Goal: Transaction & Acquisition: Purchase product/service

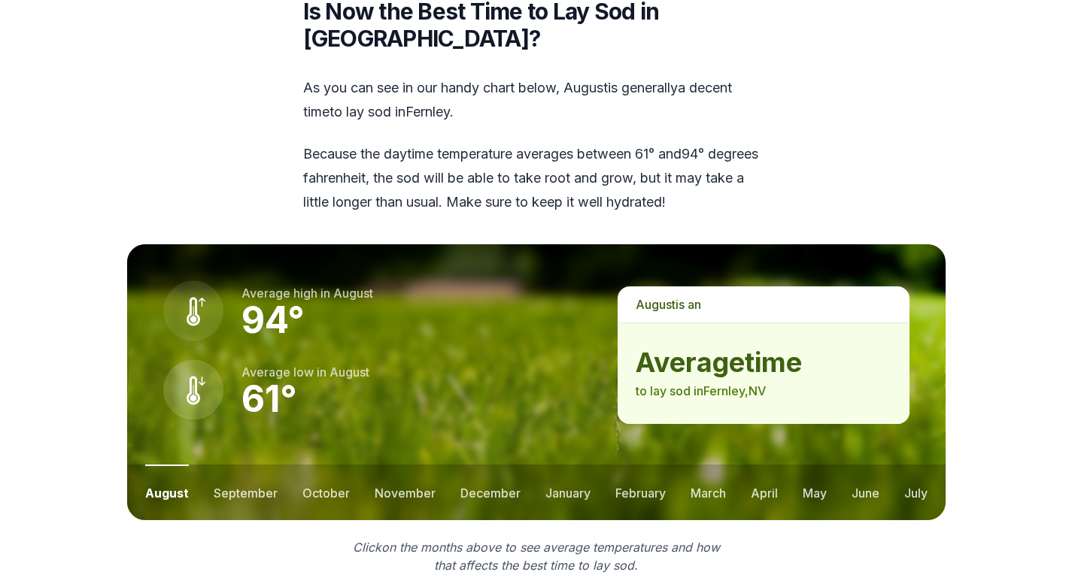
scroll to position [1880, 0]
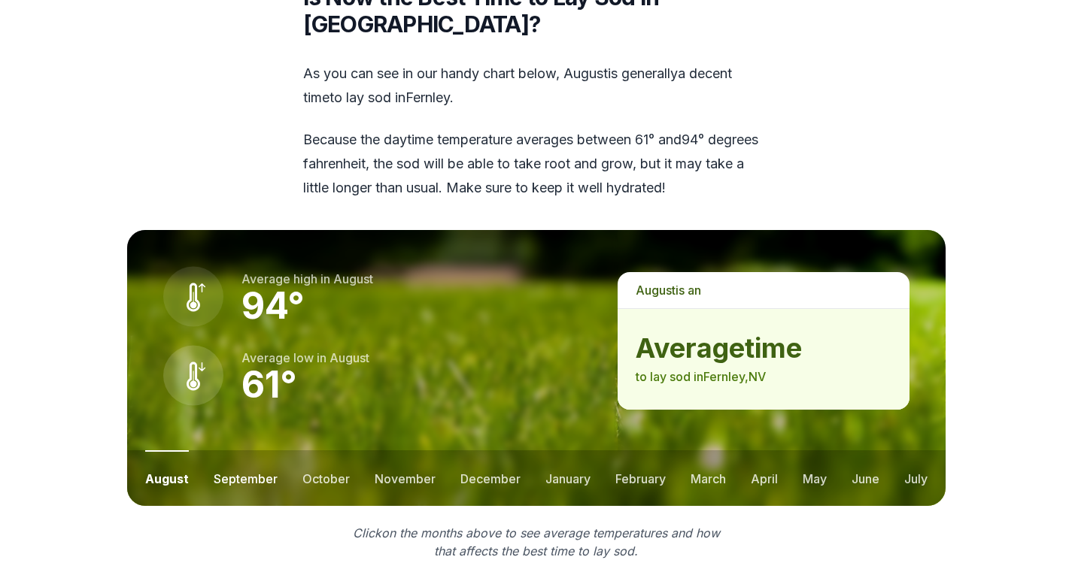
click at [253, 451] on button "september" at bounding box center [246, 479] width 64 height 56
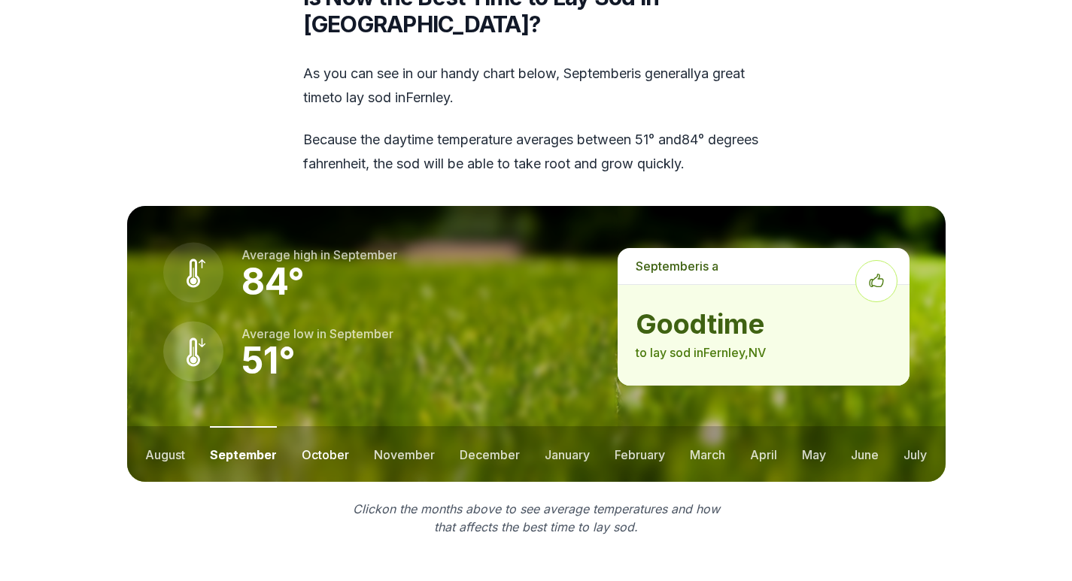
click at [314, 426] on button "october" at bounding box center [325, 454] width 47 height 56
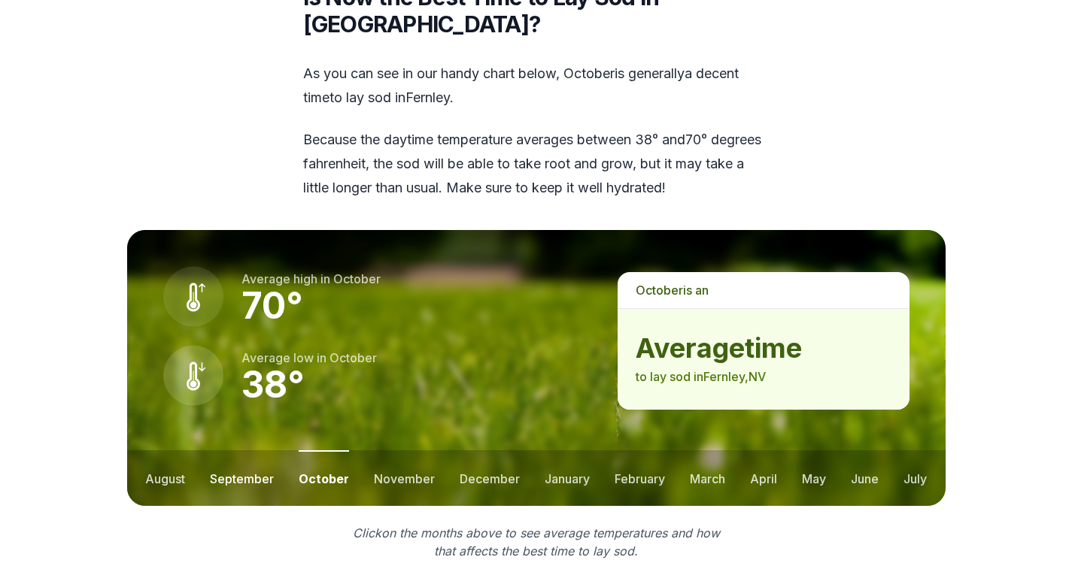
click at [225, 451] on button "september" at bounding box center [242, 479] width 64 height 56
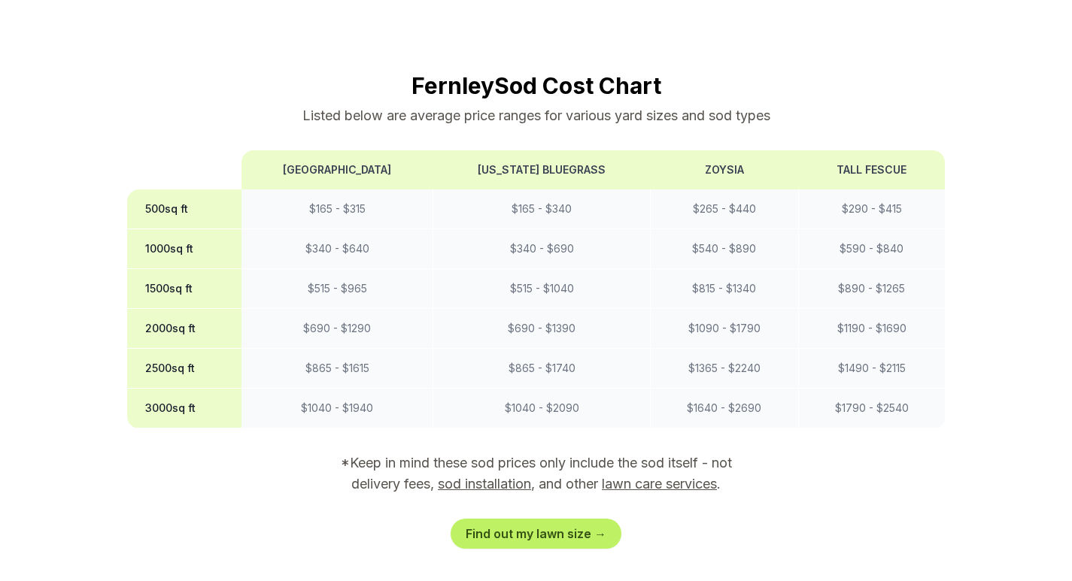
scroll to position [1354, 0]
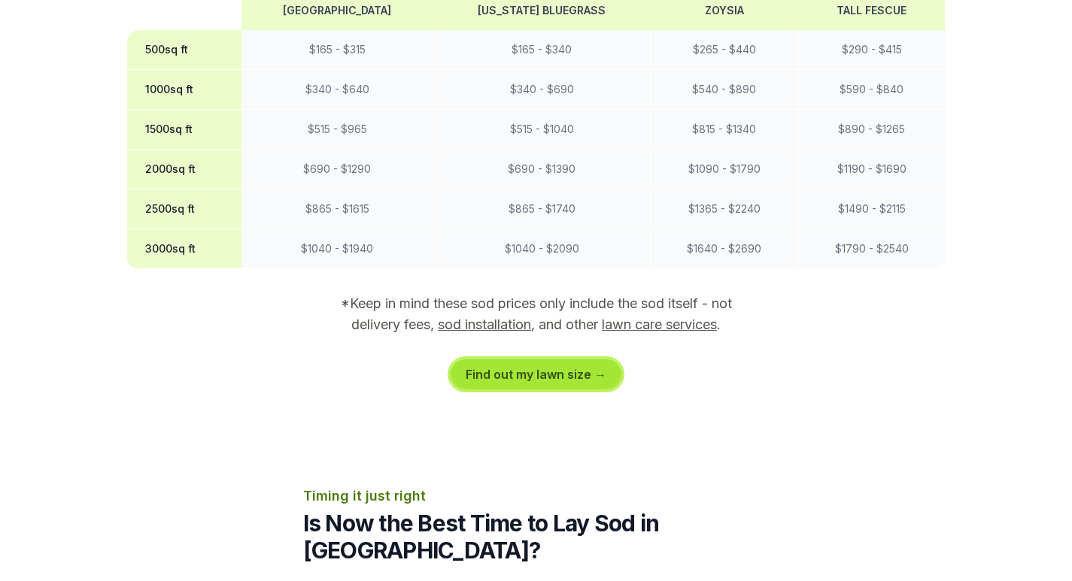
click at [490, 360] on link "Find out my lawn size →" at bounding box center [536, 375] width 171 height 30
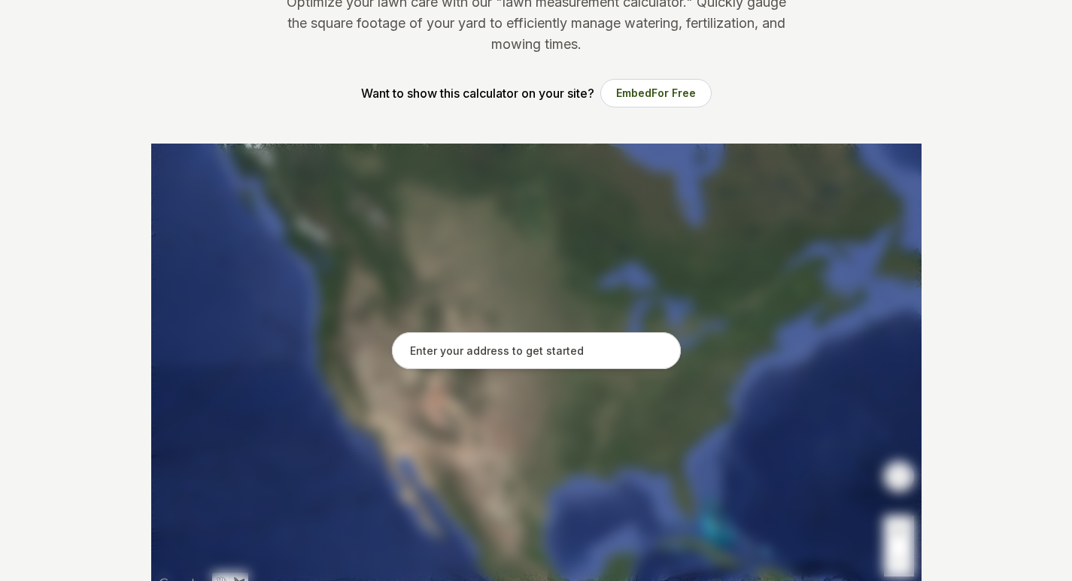
scroll to position [226, 0]
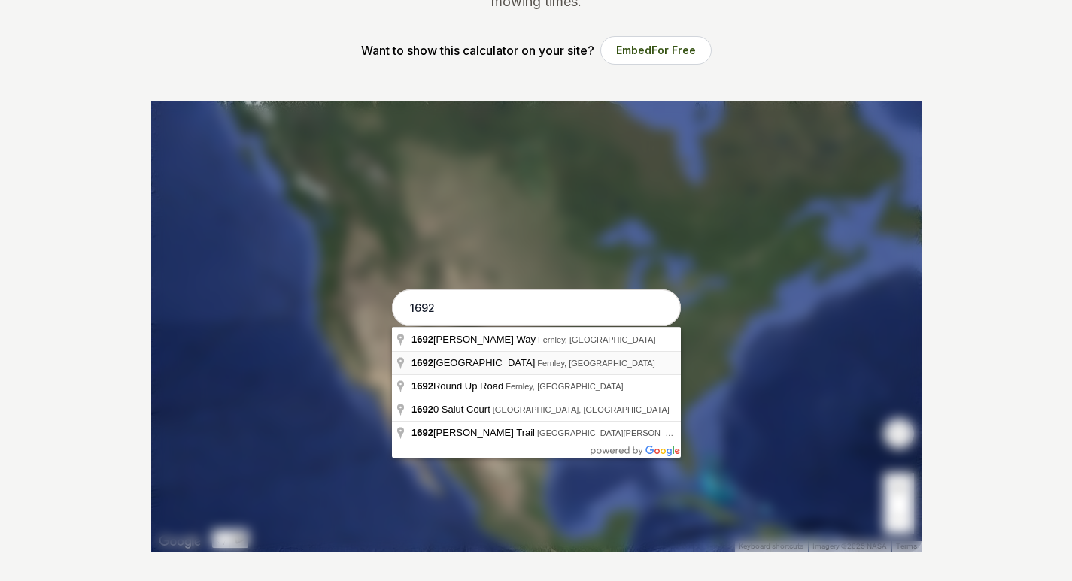
type input "[STREET_ADDRESS]"
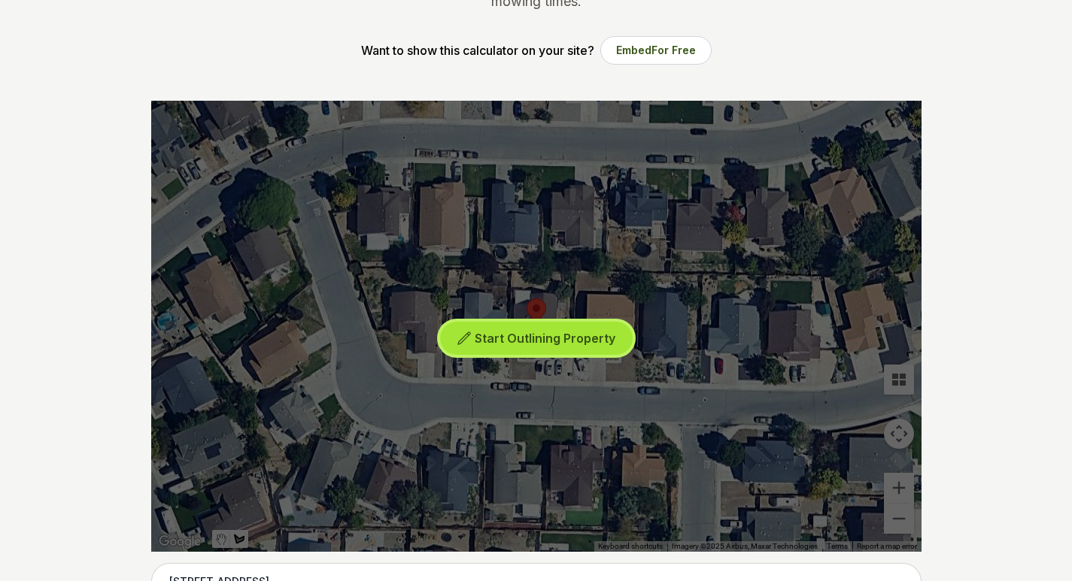
click at [493, 332] on span "Start Outlining Property" at bounding box center [545, 338] width 141 height 15
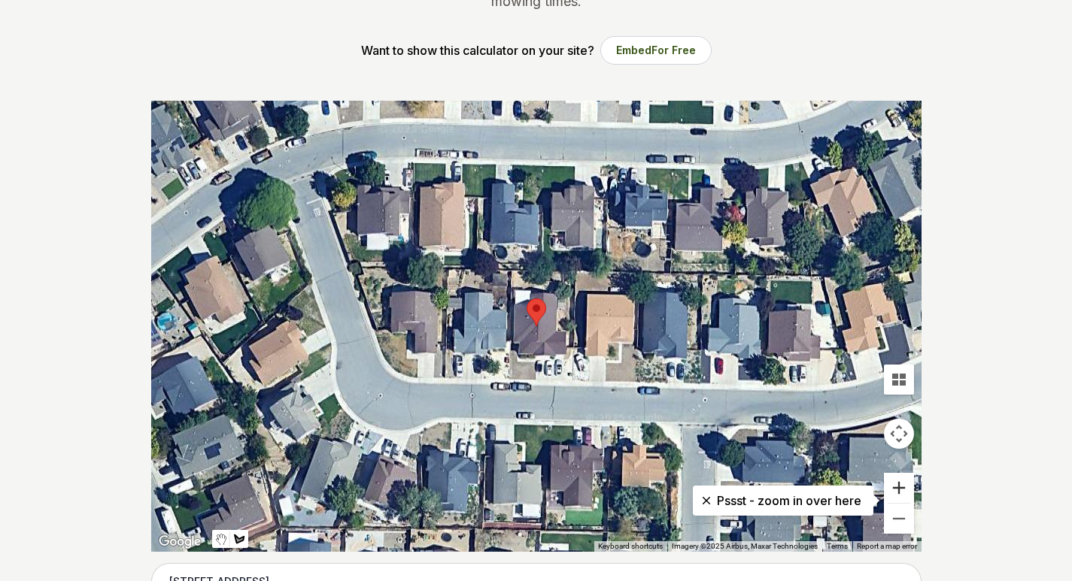
click at [889, 484] on button "Zoom in" at bounding box center [899, 488] width 30 height 30
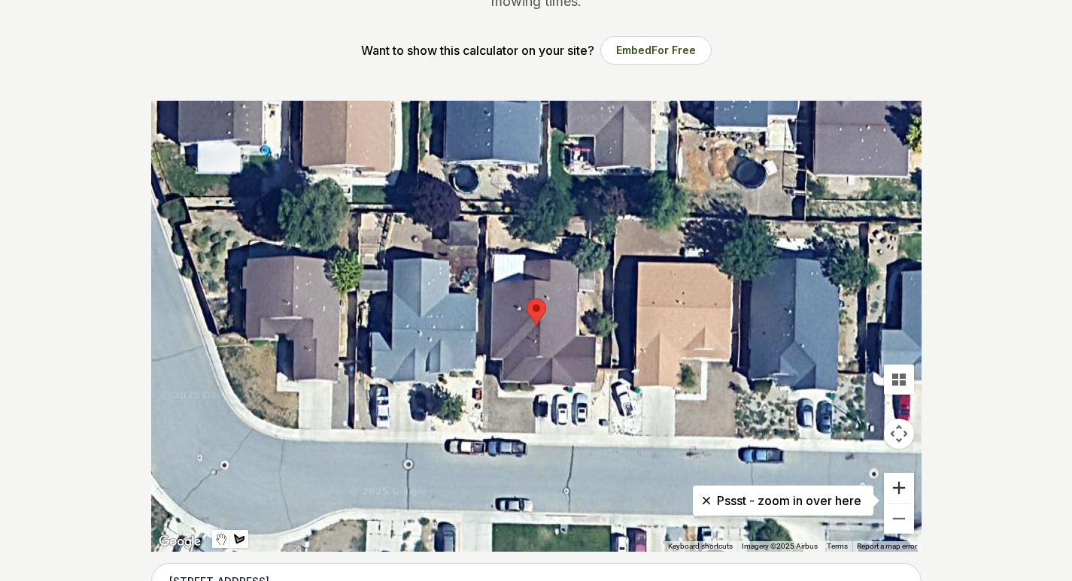
click at [889, 484] on button "Zoom in" at bounding box center [899, 488] width 30 height 30
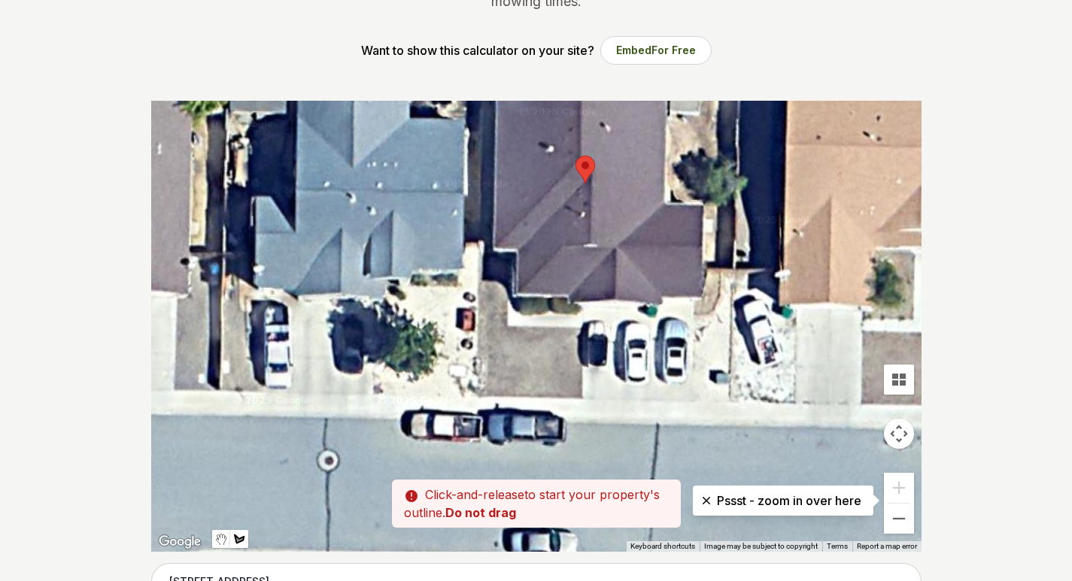
drag, startPoint x: 648, startPoint y: 449, endPoint x: 696, endPoint y: 303, distance: 153.6
click at [696, 303] on div at bounding box center [536, 326] width 770 height 451
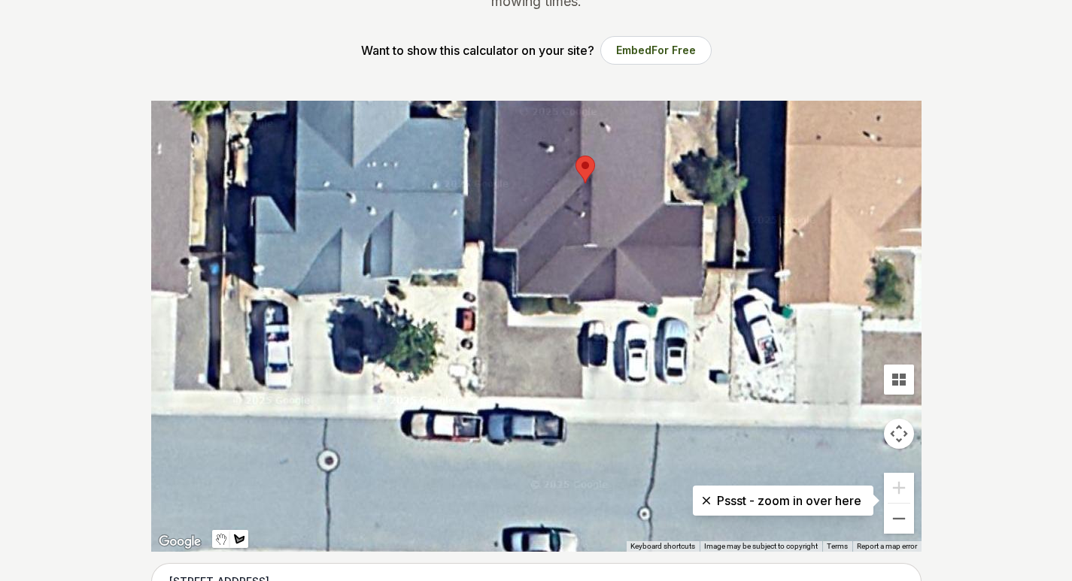
click at [578, 333] on div at bounding box center [536, 326] width 770 height 451
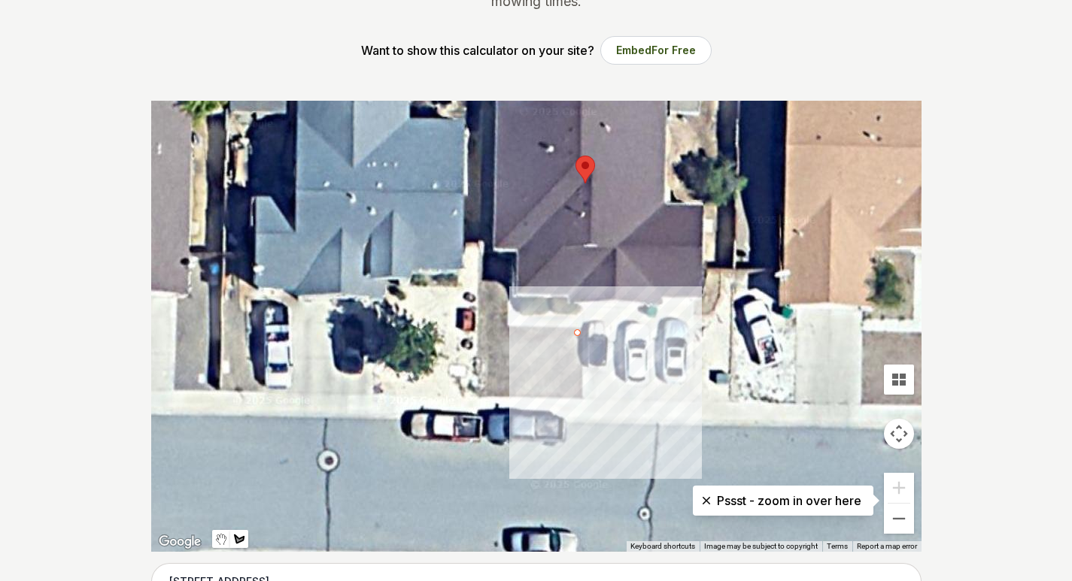
click at [580, 397] on div at bounding box center [536, 326] width 770 height 451
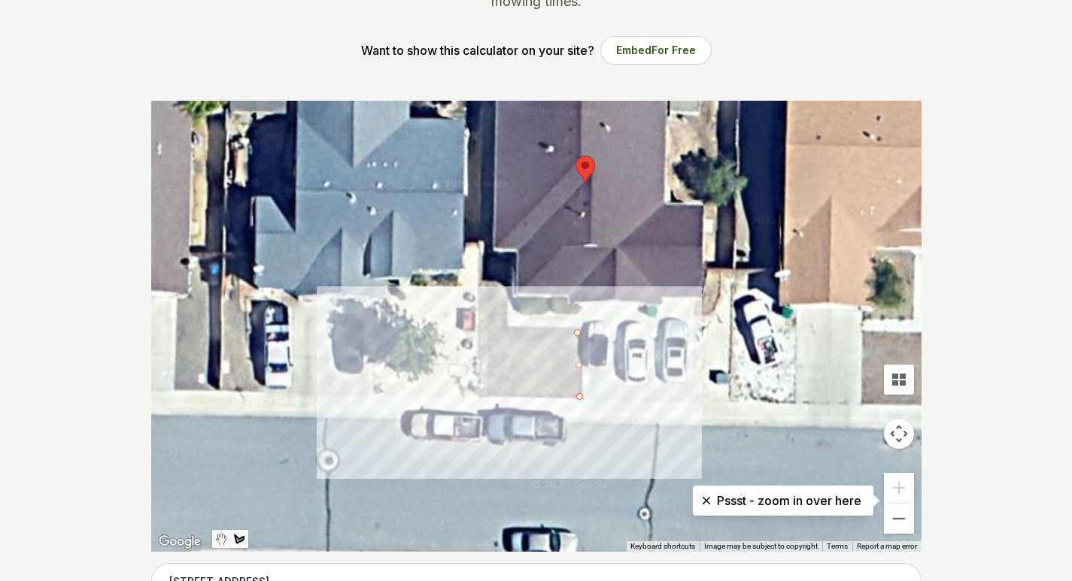
click at [483, 393] on div at bounding box center [536, 326] width 770 height 451
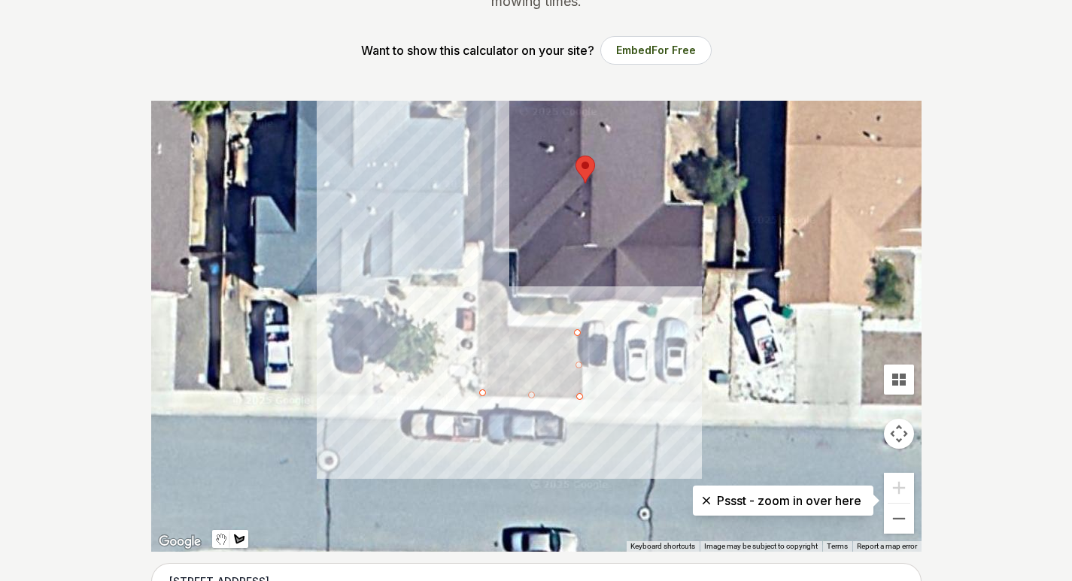
click at [486, 258] on div at bounding box center [536, 326] width 770 height 451
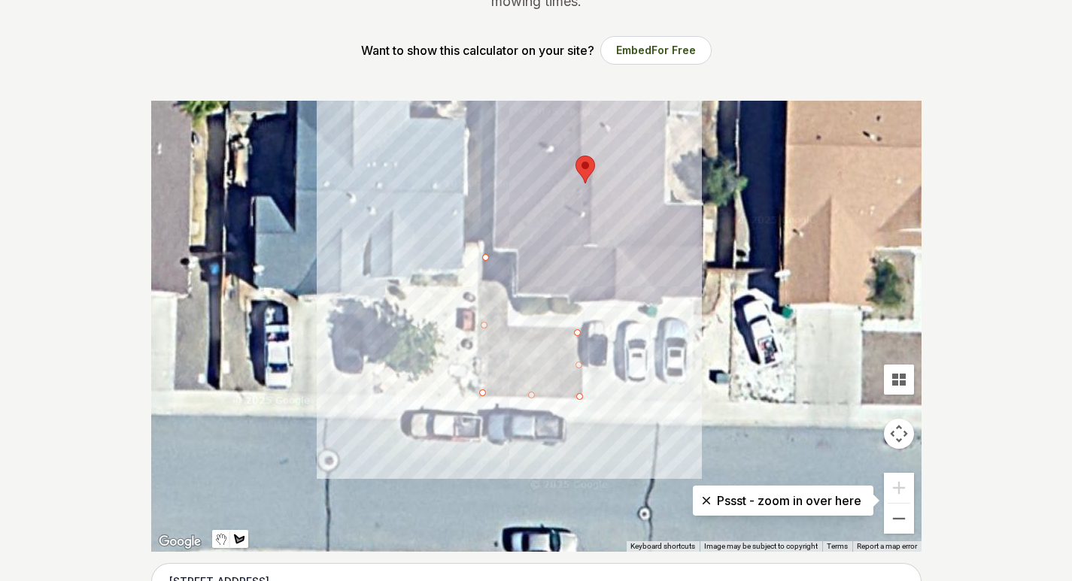
click at [511, 261] on div at bounding box center [536, 326] width 770 height 451
click at [508, 324] on div at bounding box center [536, 326] width 770 height 451
click at [576, 329] on div at bounding box center [536, 326] width 770 height 451
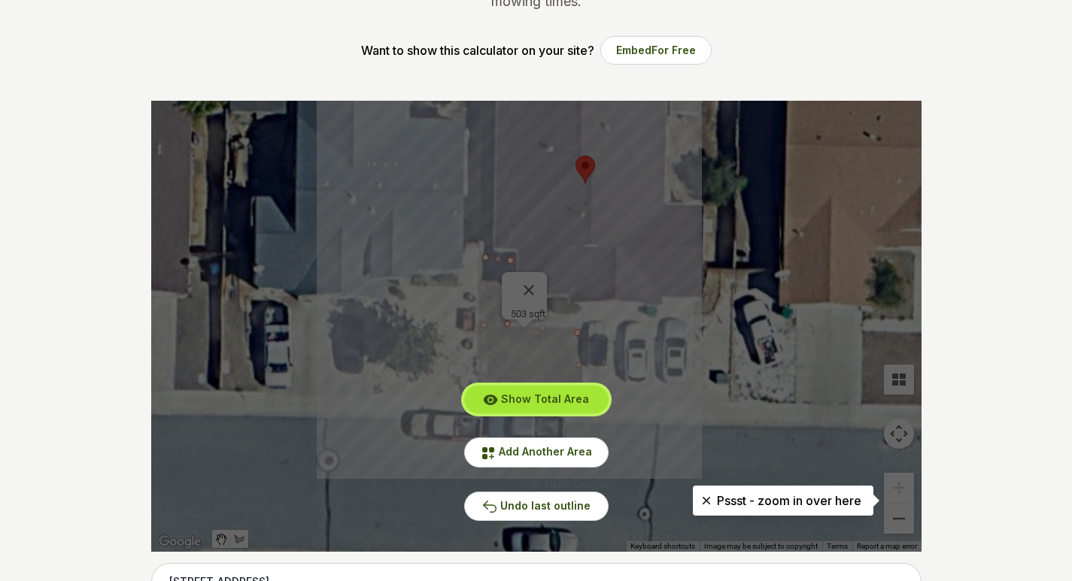
click at [532, 407] on button "Show Total Area" at bounding box center [536, 400] width 144 height 28
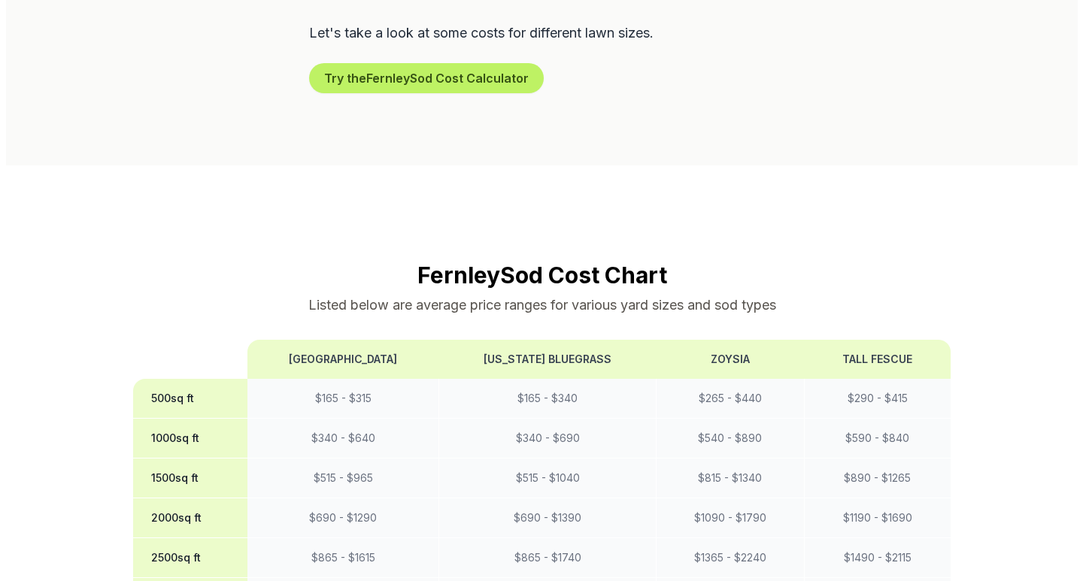
scroll to position [978, 0]
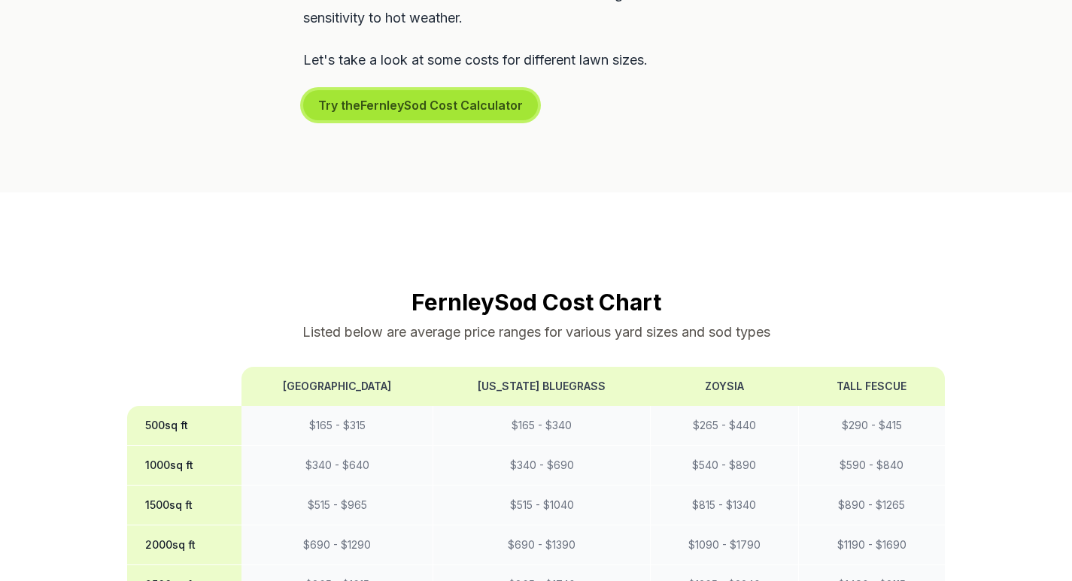
click at [431, 90] on button "Try the Fernley Sod Cost Calculator" at bounding box center [420, 105] width 235 height 30
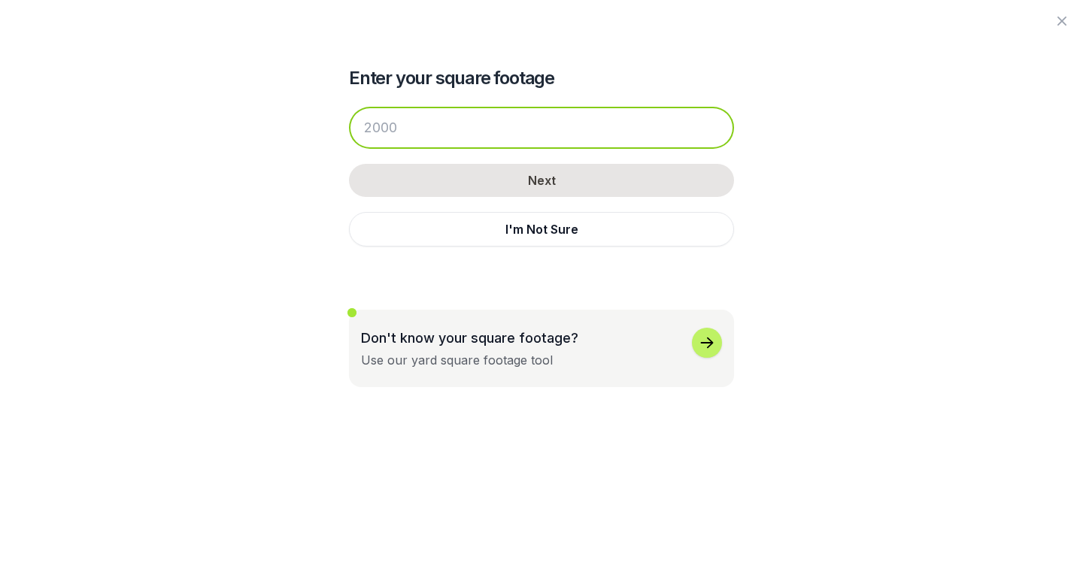
click at [432, 129] on input "number" at bounding box center [541, 128] width 385 height 42
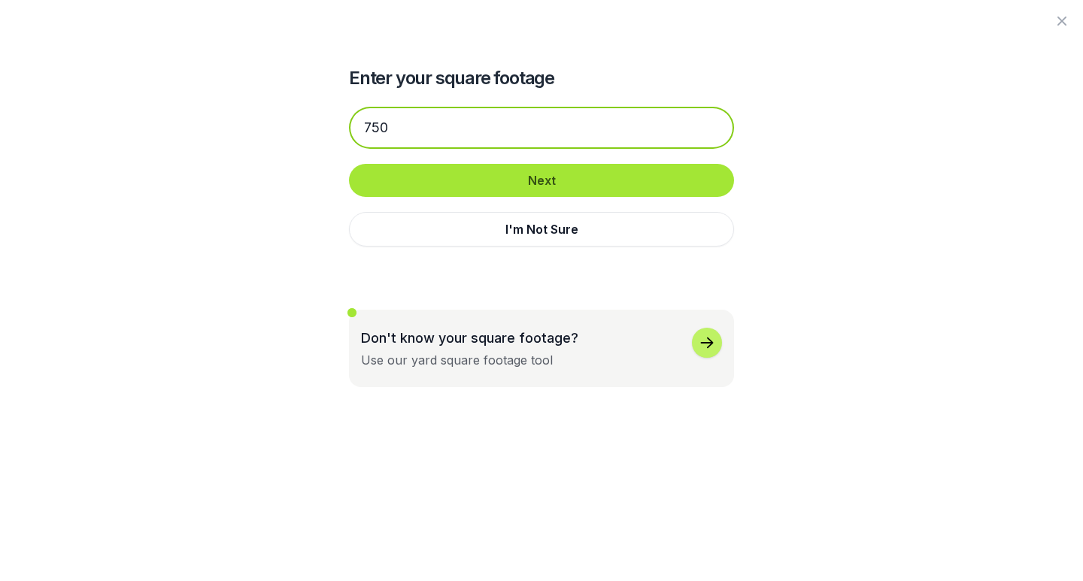
type input "750"
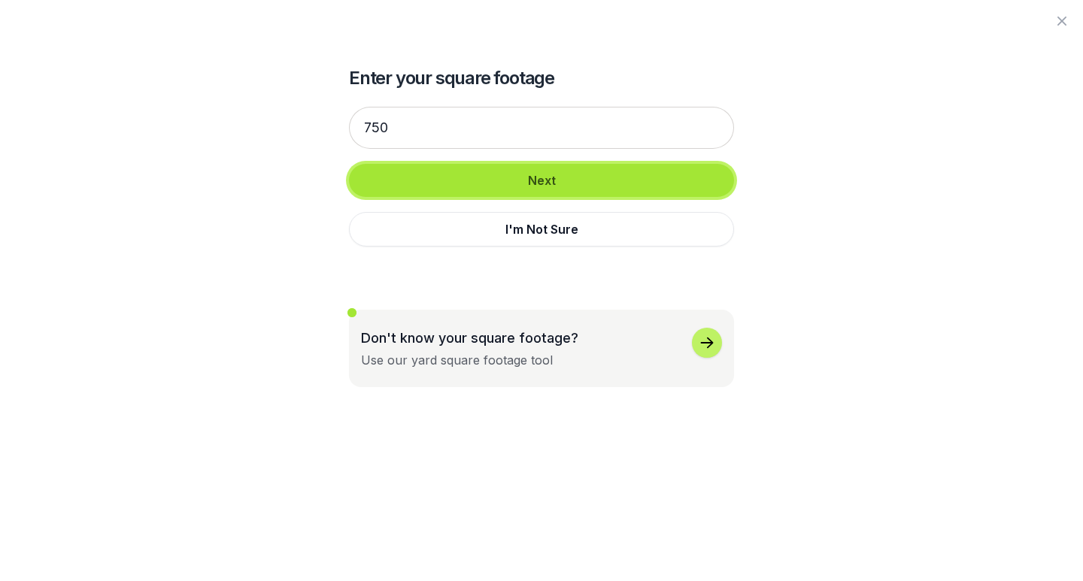
click at [501, 188] on button "Next" at bounding box center [541, 180] width 385 height 33
